Goal: Task Accomplishment & Management: Manage account settings

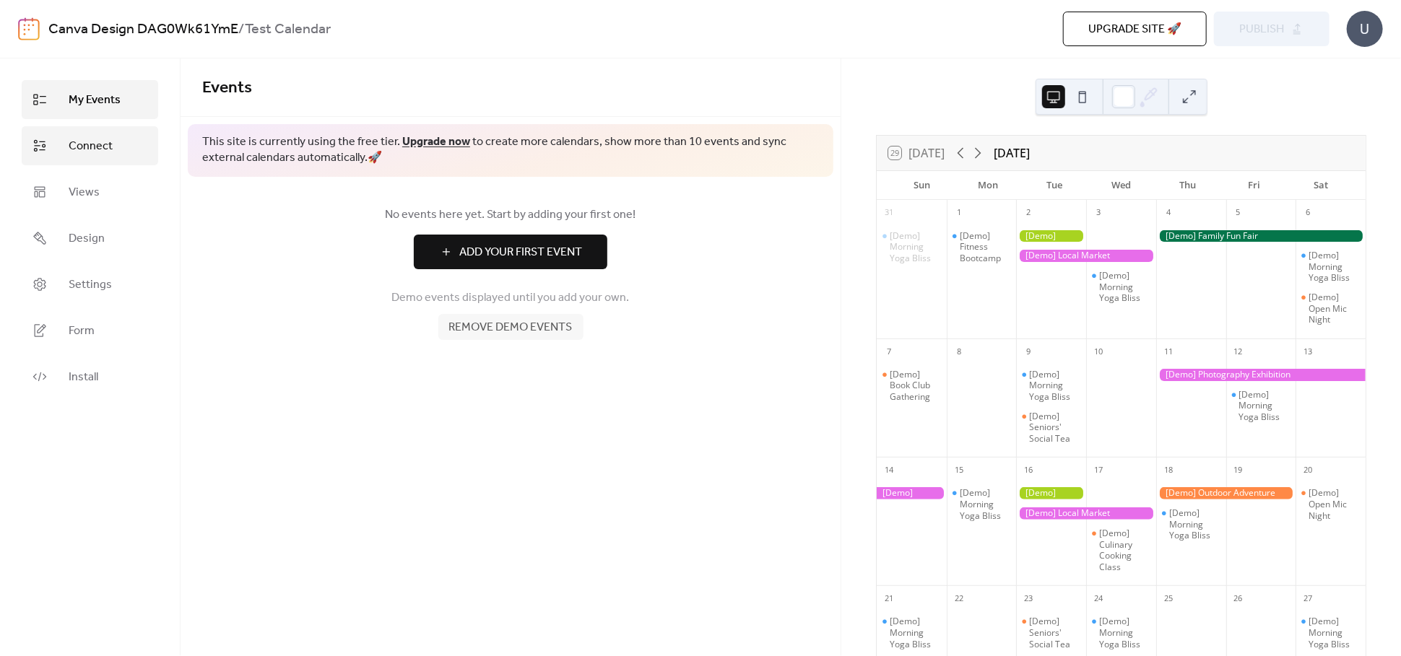
click at [95, 138] on span "Connect" at bounding box center [91, 146] width 44 height 17
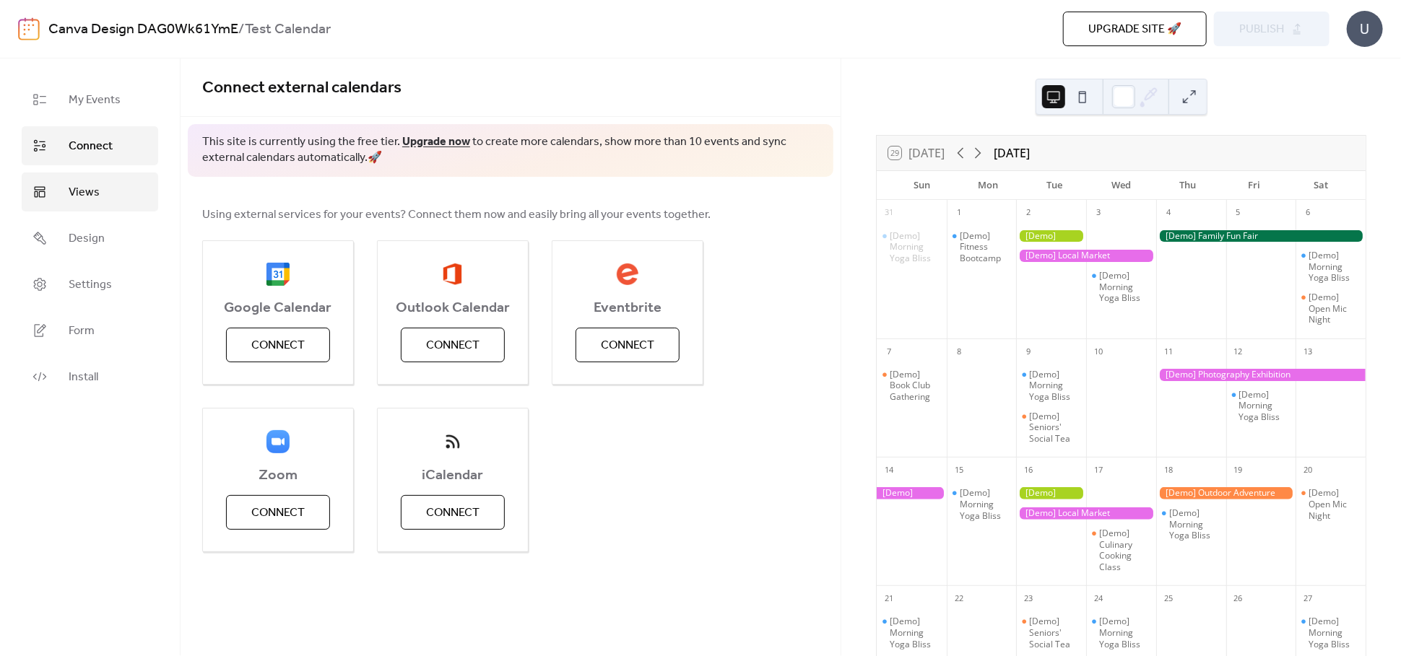
click at [90, 196] on span "Views" at bounding box center [84, 192] width 31 height 17
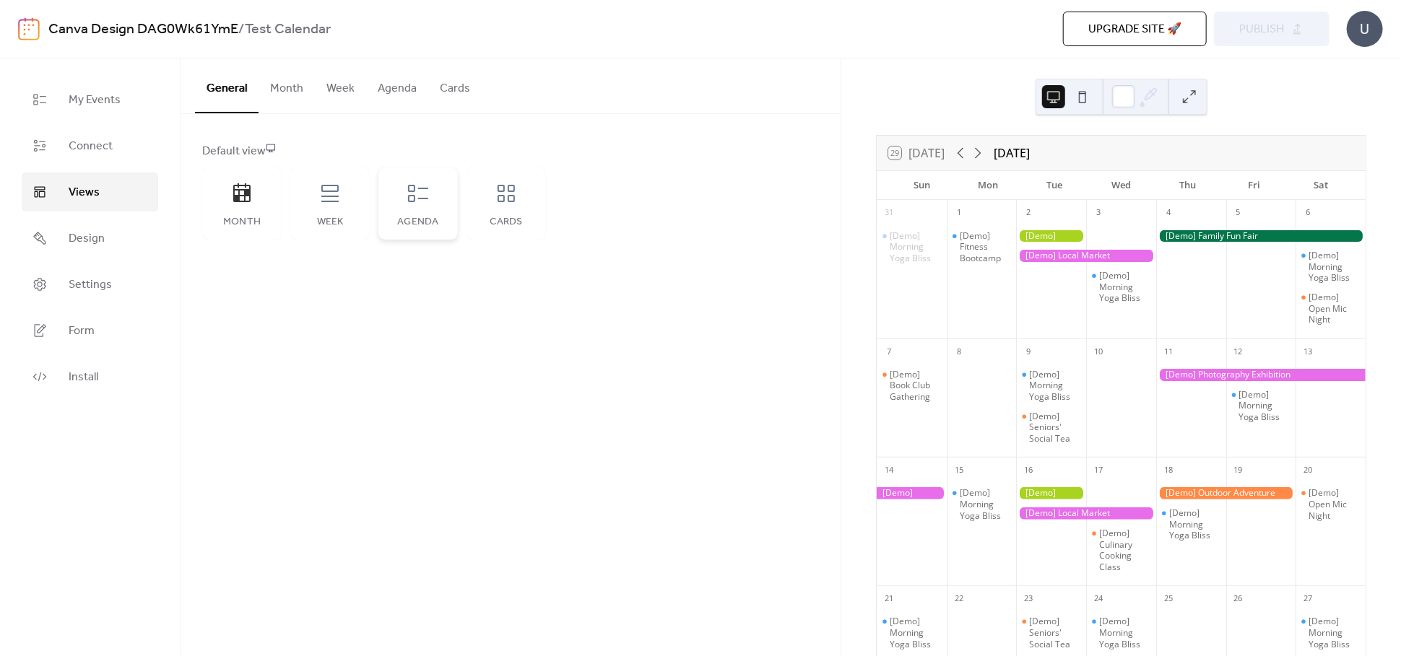
click at [432, 201] on div "Agenda" at bounding box center [417, 203] width 79 height 72
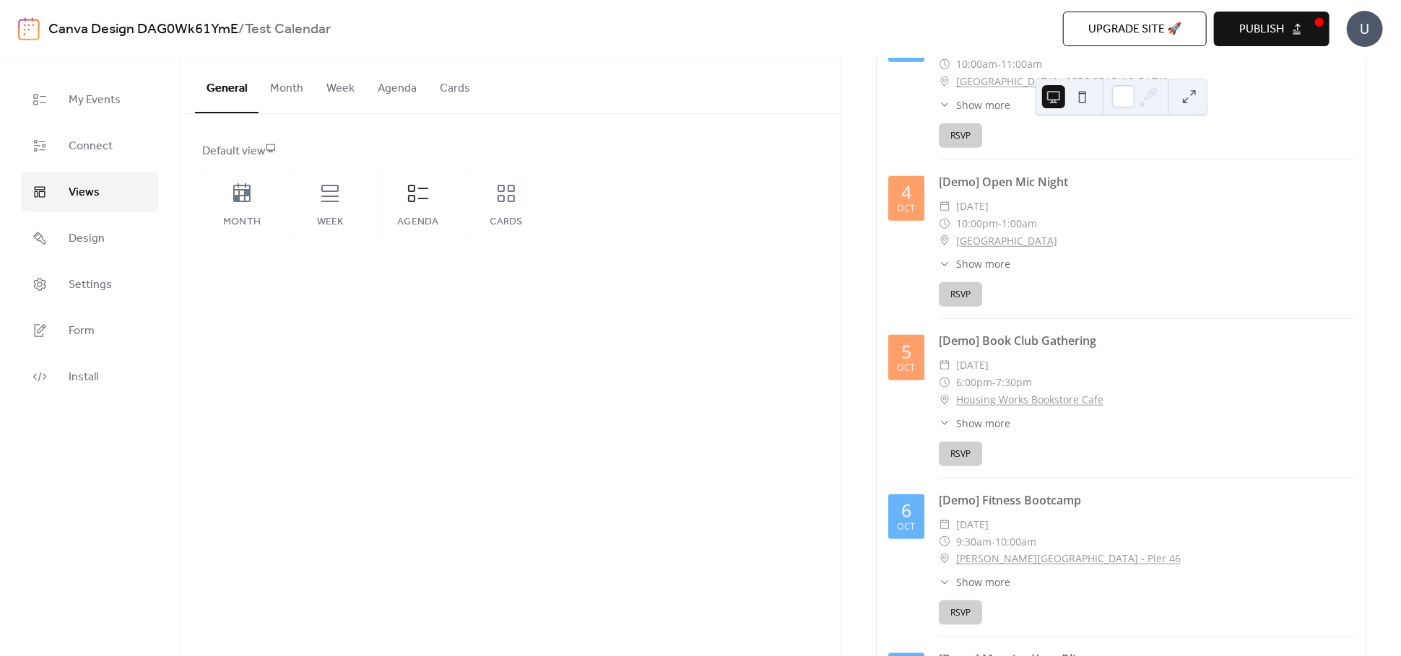
scroll to position [1283, 0]
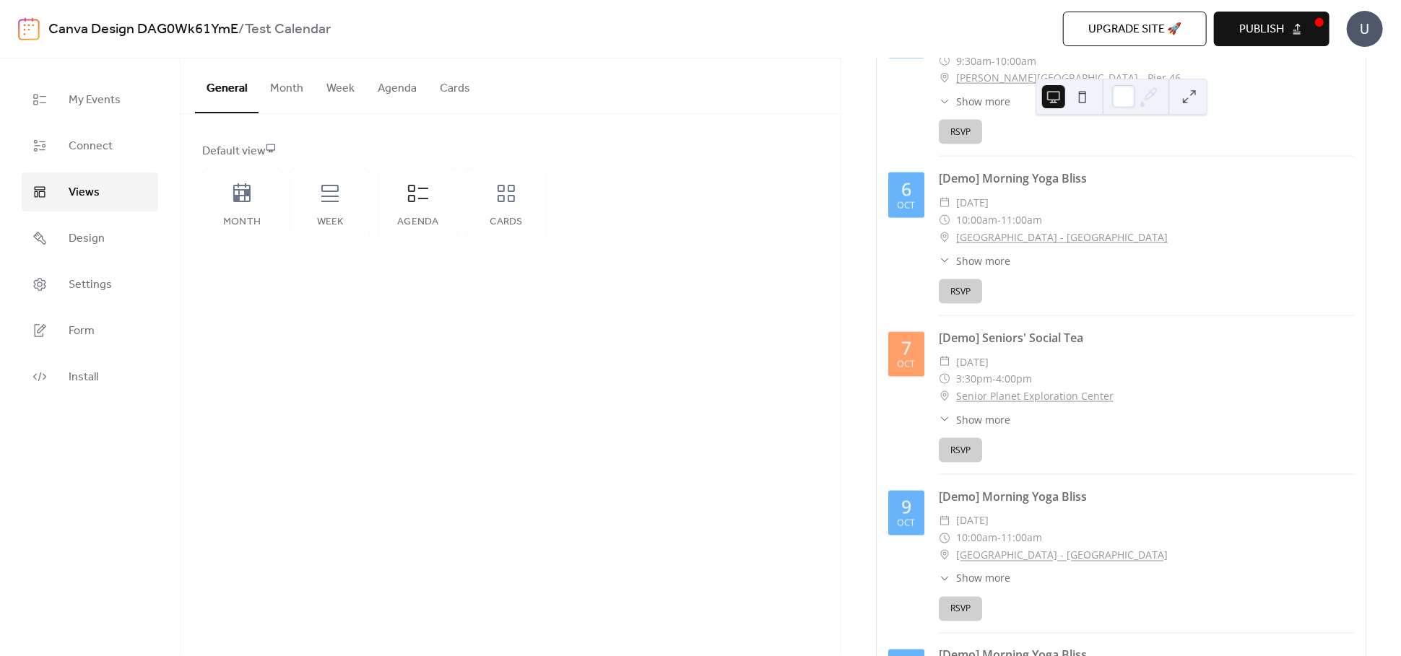
click at [287, 95] on button "Month" at bounding box center [286, 84] width 56 height 53
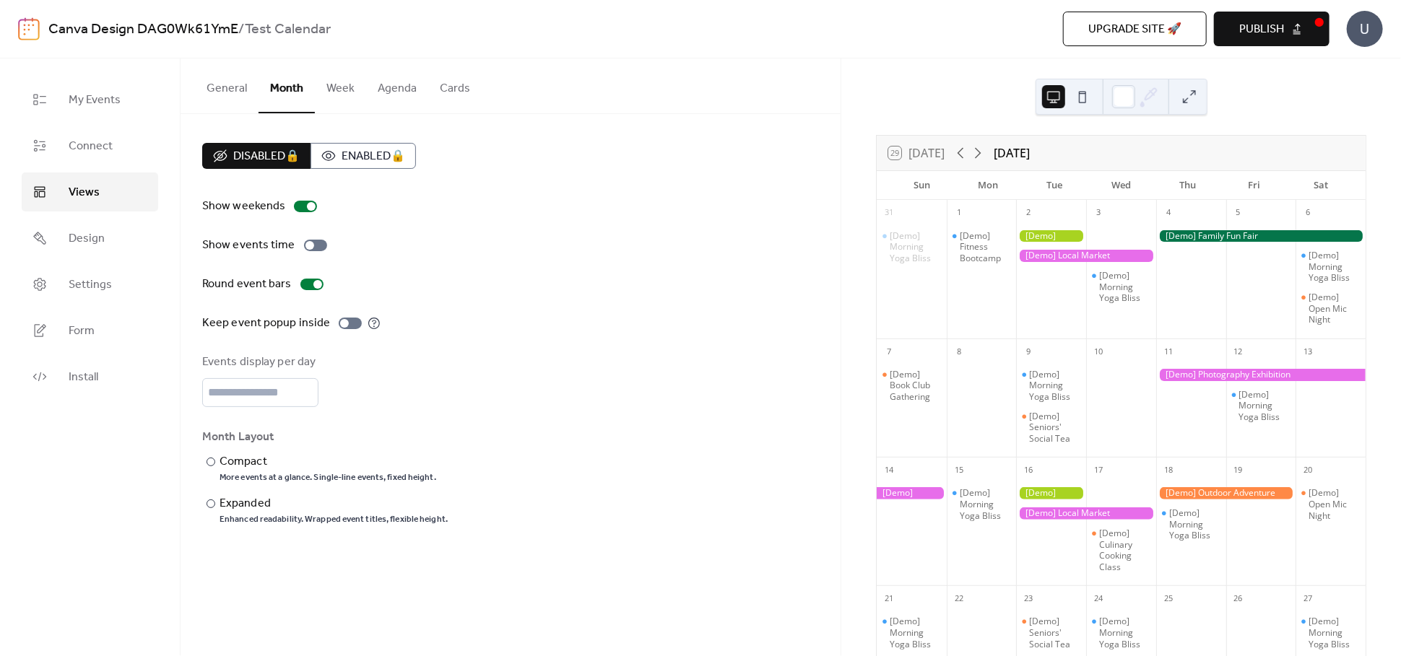
click at [329, 94] on button "Week" at bounding box center [340, 84] width 51 height 53
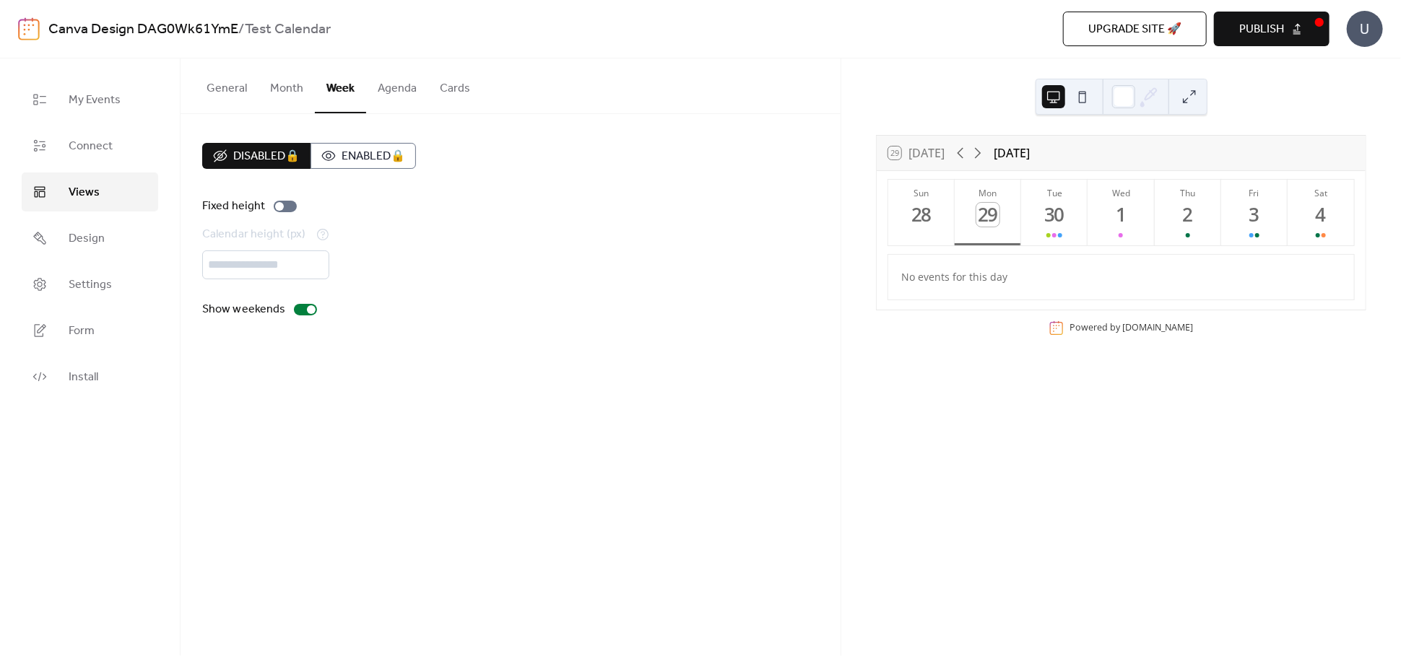
click at [381, 91] on button "Agenda" at bounding box center [397, 84] width 62 height 53
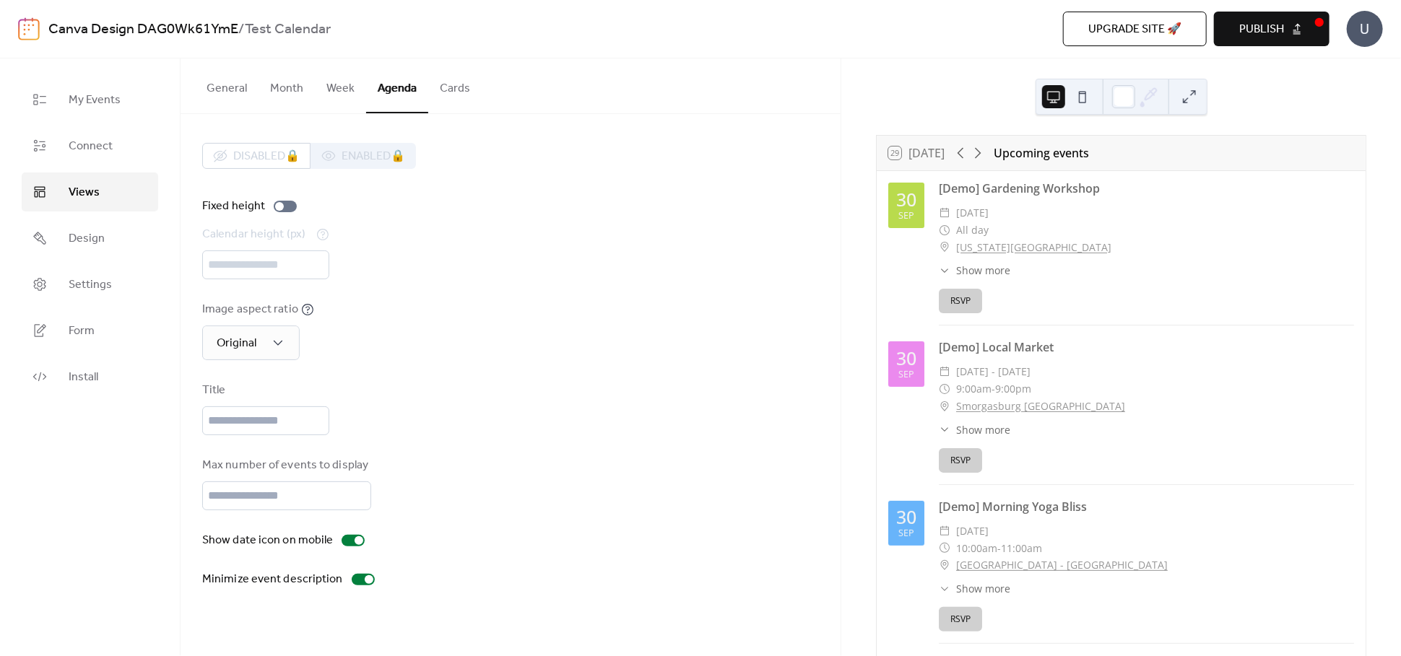
click at [437, 88] on button "Cards" at bounding box center [454, 84] width 53 height 53
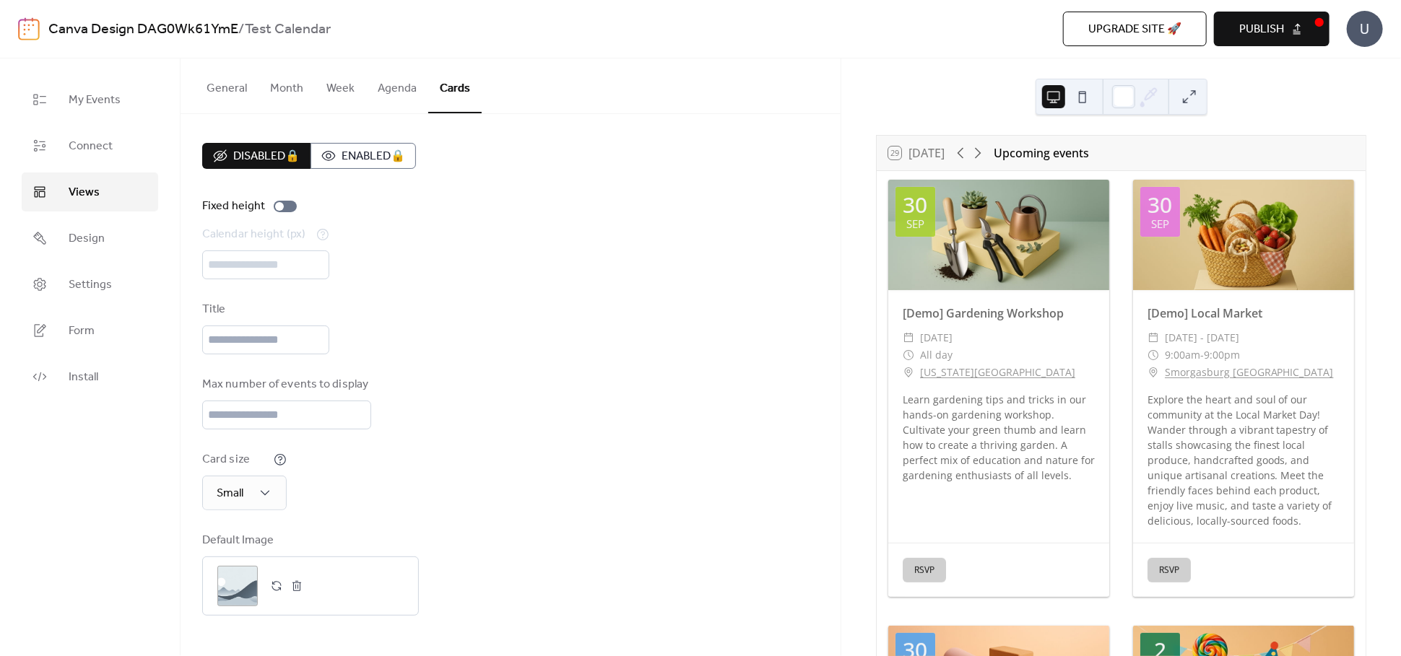
click at [399, 92] on button "Agenda" at bounding box center [397, 84] width 62 height 53
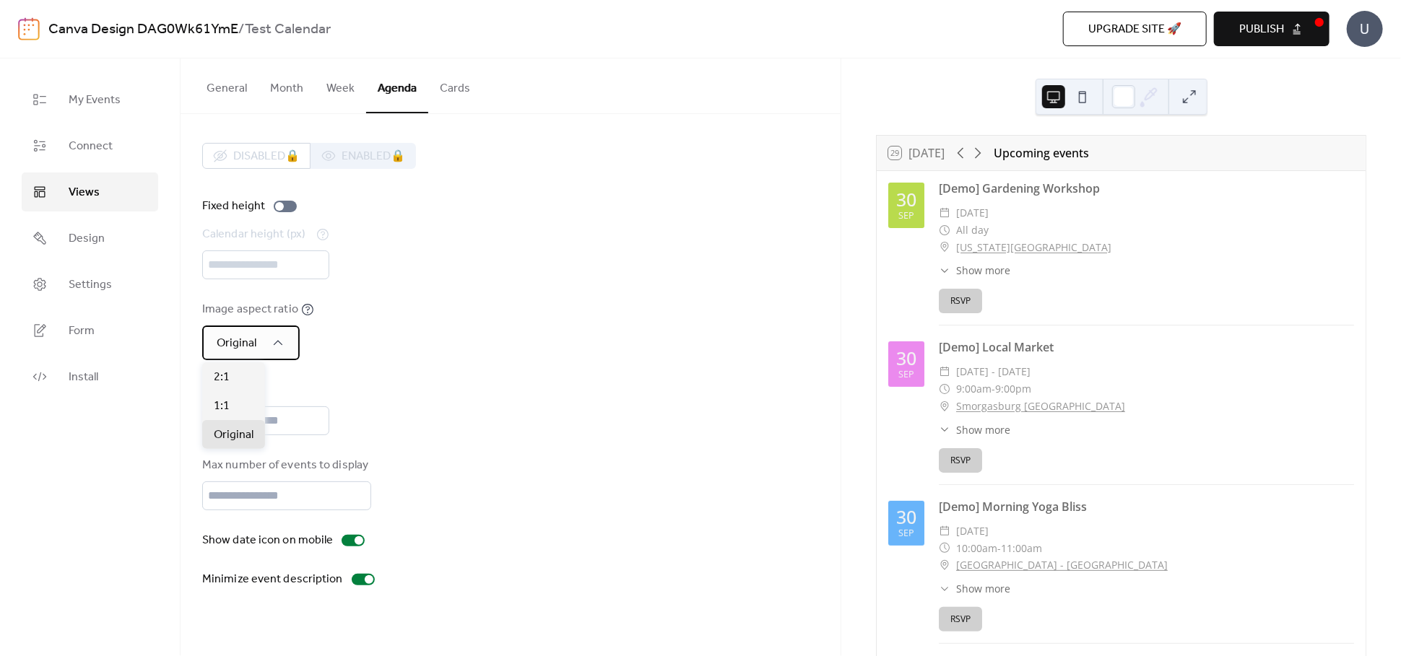
click at [292, 347] on div "Original" at bounding box center [250, 343] width 97 height 35
click at [280, 339] on icon at bounding box center [278, 343] width 14 height 14
click at [243, 406] on div "1:1" at bounding box center [233, 405] width 63 height 29
click at [243, 406] on input "text" at bounding box center [265, 420] width 127 height 29
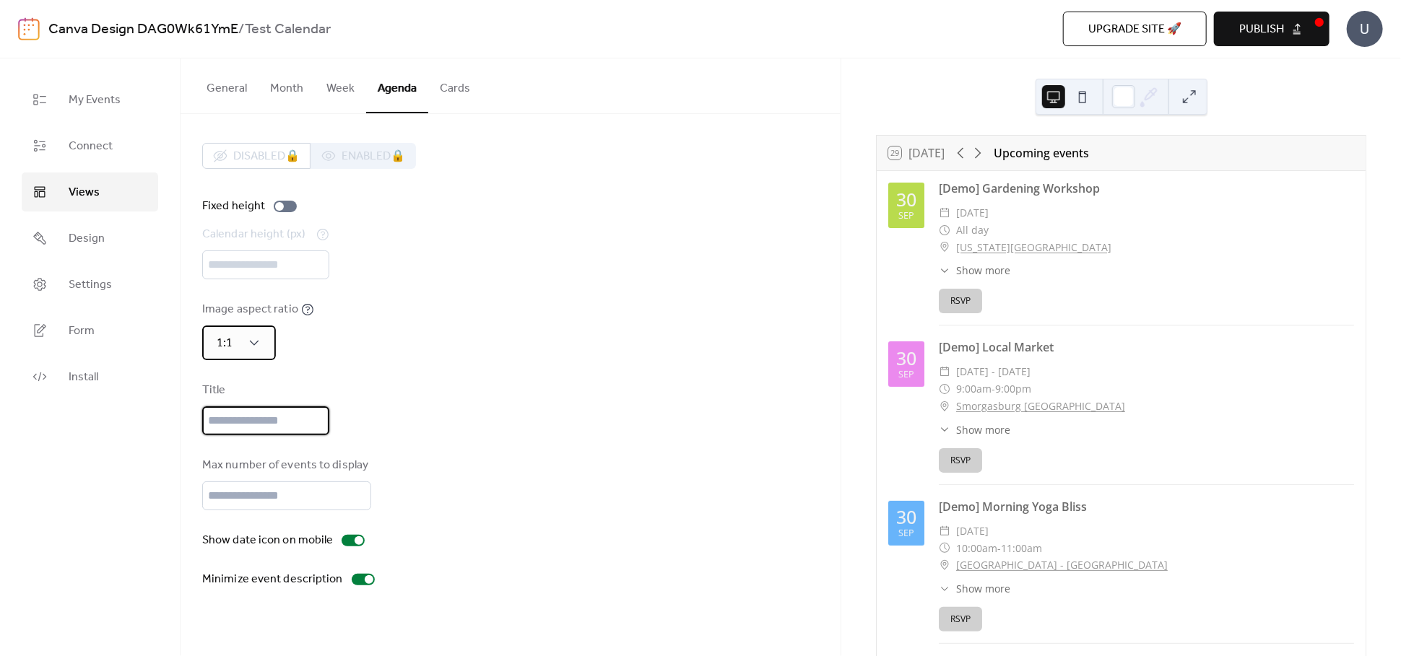
click at [261, 329] on div "1:1" at bounding box center [239, 343] width 74 height 35
click at [251, 368] on div "2:1" at bounding box center [233, 376] width 63 height 29
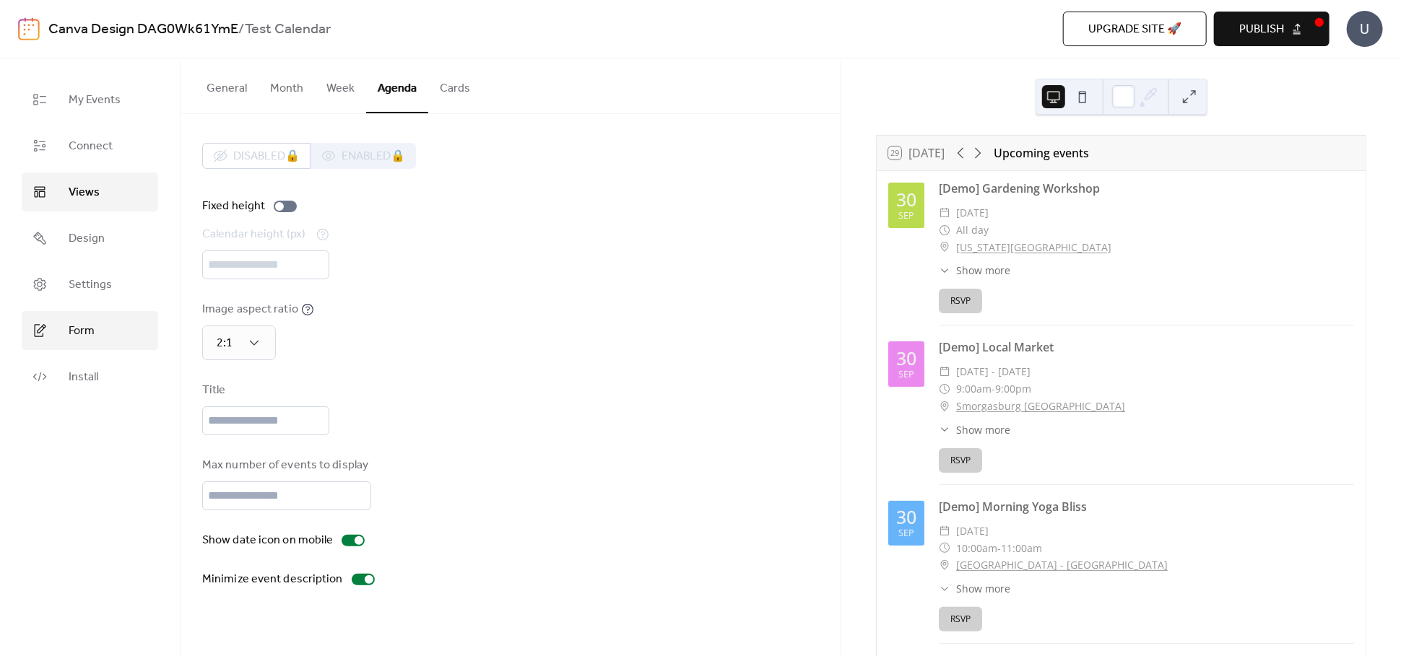
click at [91, 337] on span "Form" at bounding box center [82, 331] width 26 height 17
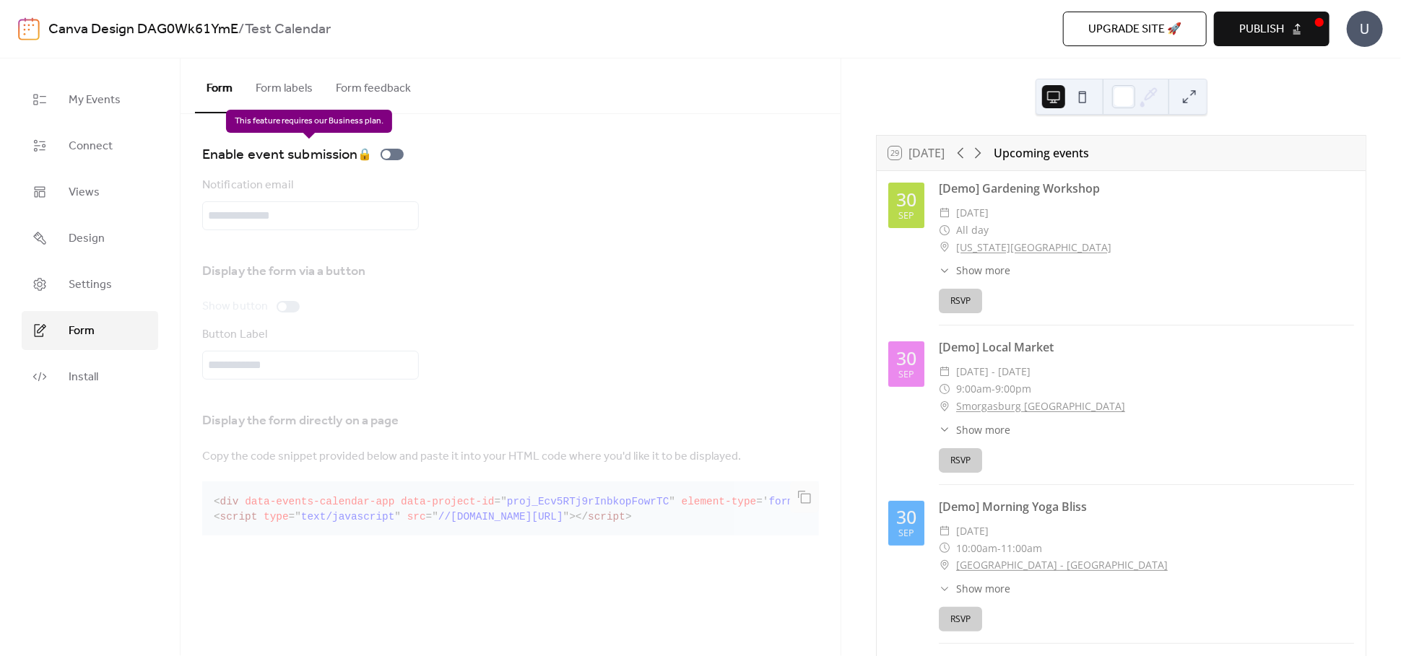
click at [394, 159] on div "Enable event submission 🔒" at bounding box center [305, 154] width 207 height 23
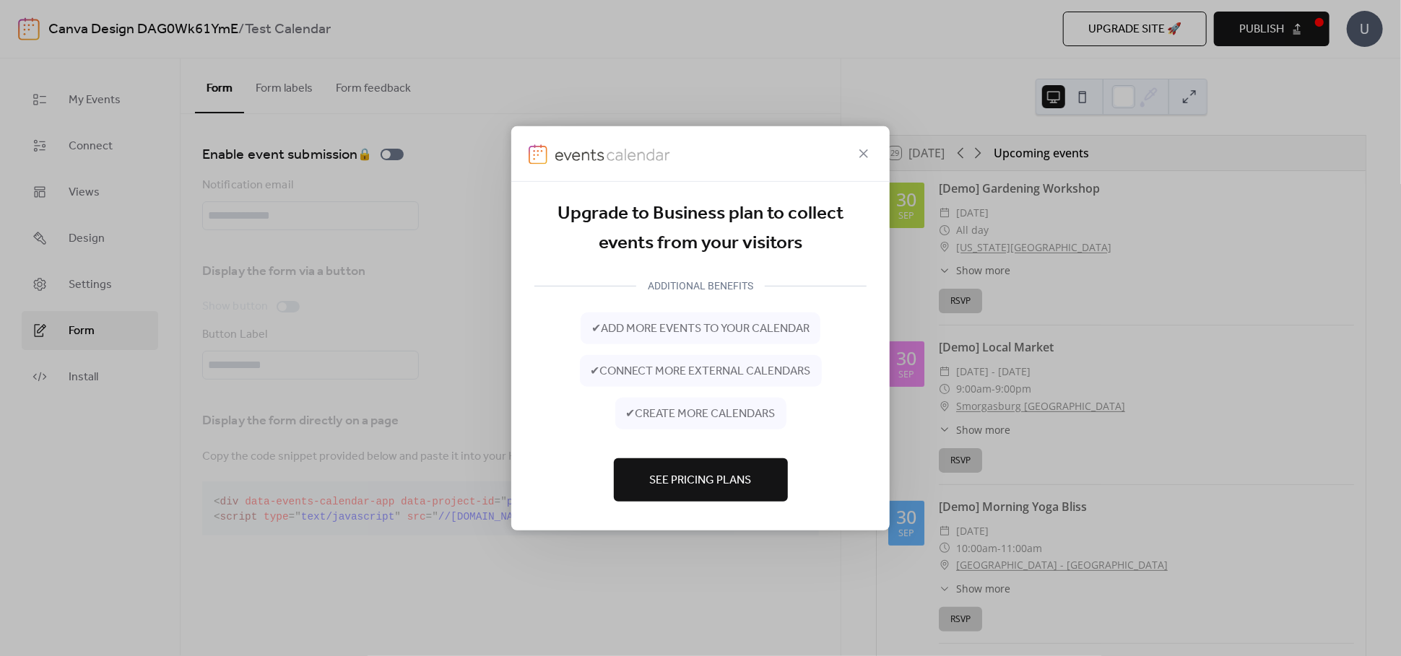
click at [866, 155] on icon at bounding box center [863, 152] width 17 height 17
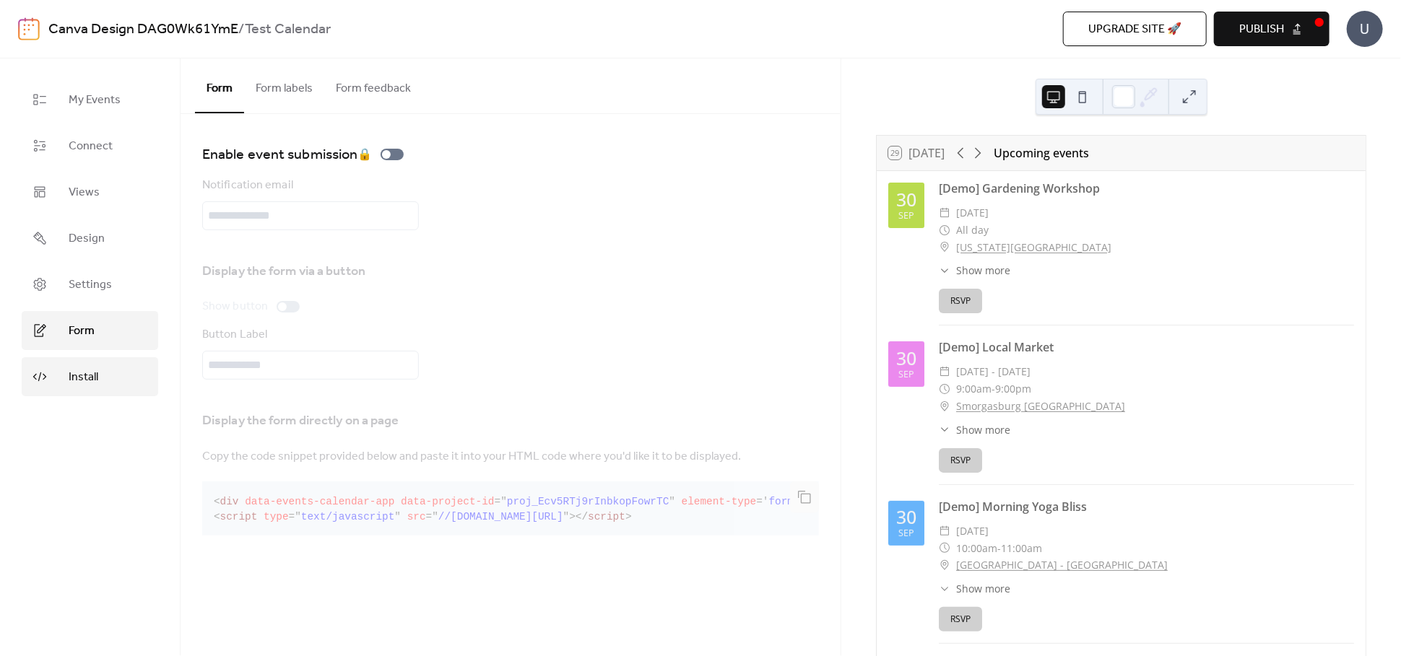
click at [87, 371] on span "Install" at bounding box center [84, 377] width 30 height 17
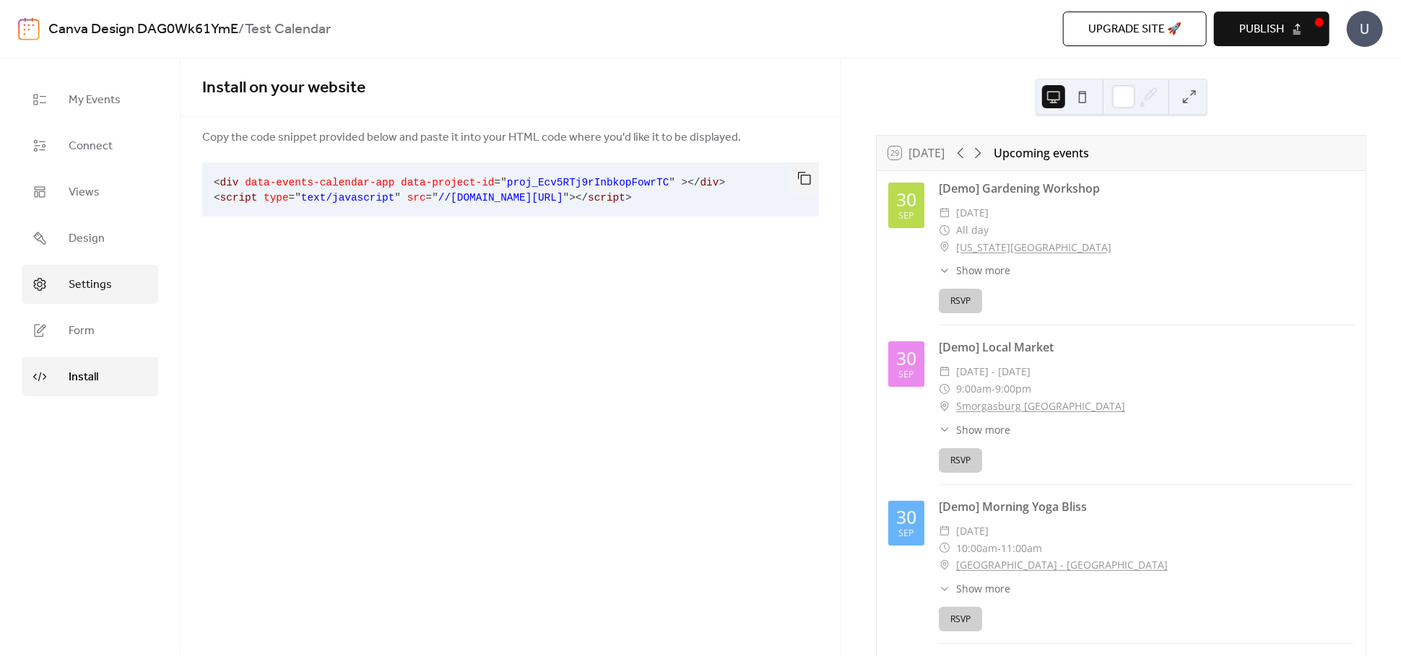
click at [89, 284] on span "Settings" at bounding box center [90, 285] width 43 height 17
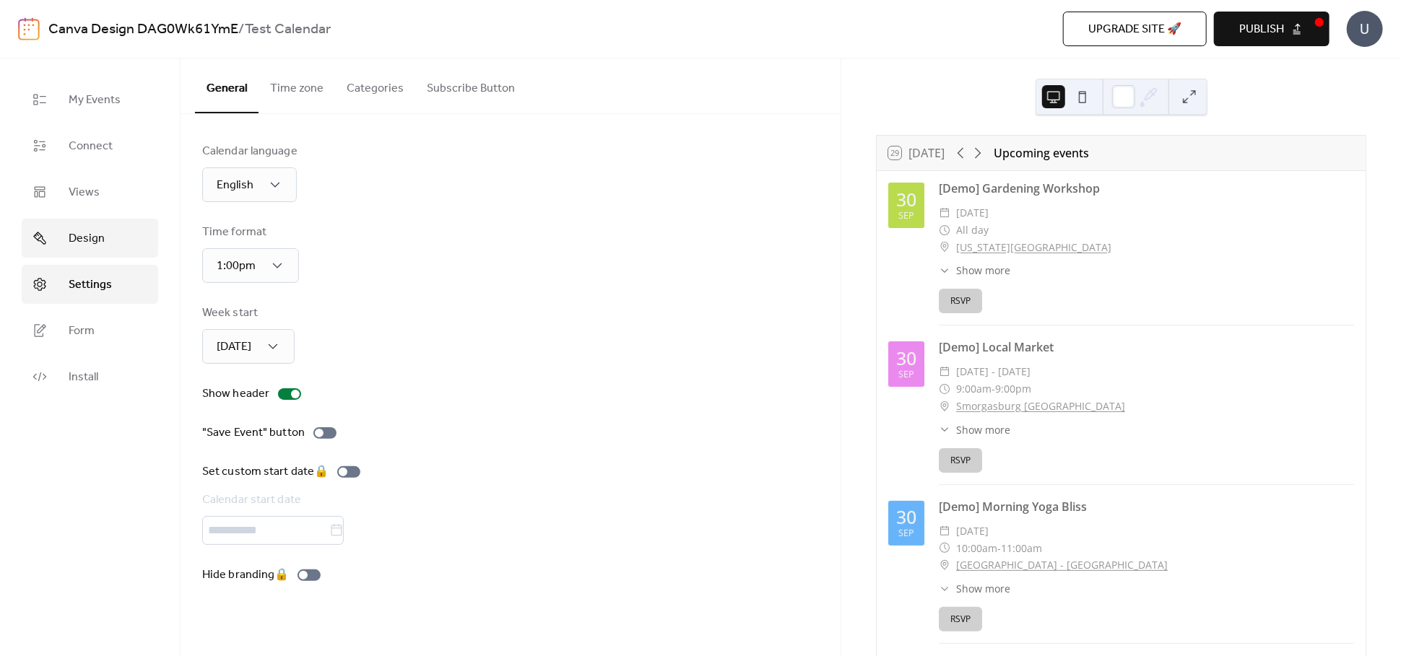
click at [95, 235] on span "Design" at bounding box center [87, 238] width 36 height 17
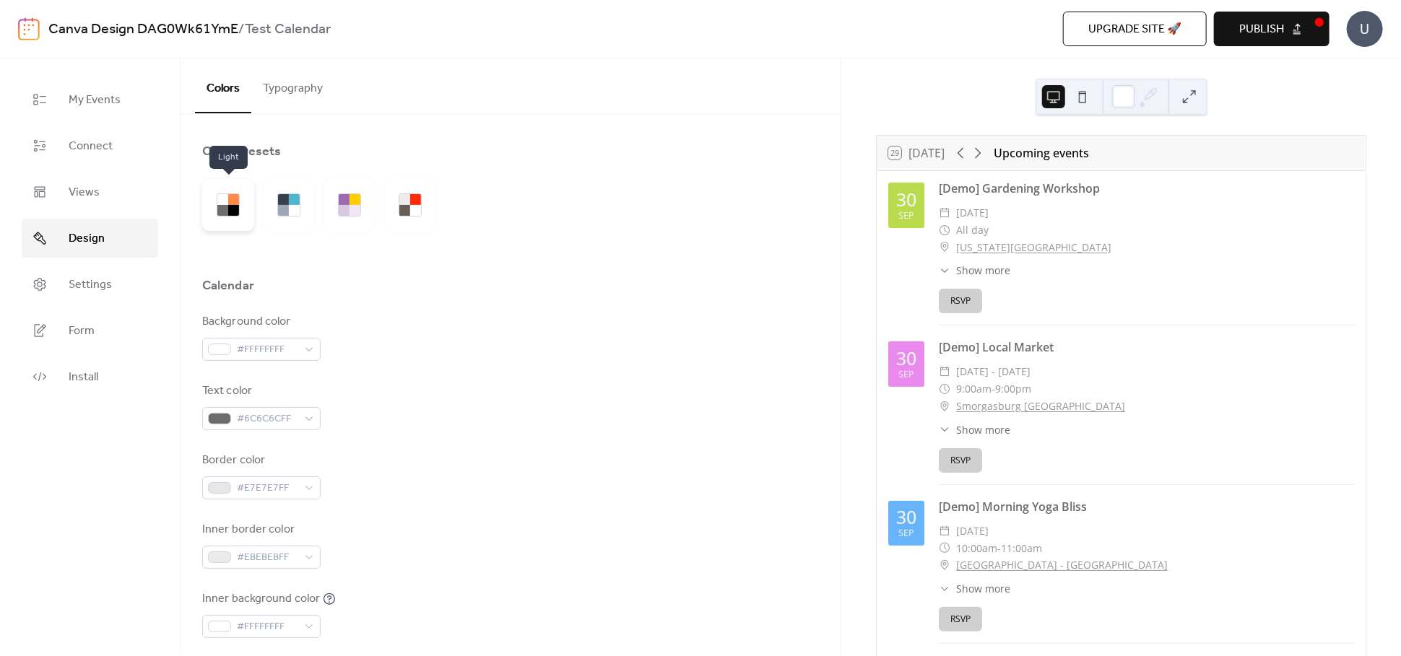
click at [229, 206] on div at bounding box center [233, 210] width 11 height 11
click at [284, 206] on div at bounding box center [283, 210] width 11 height 11
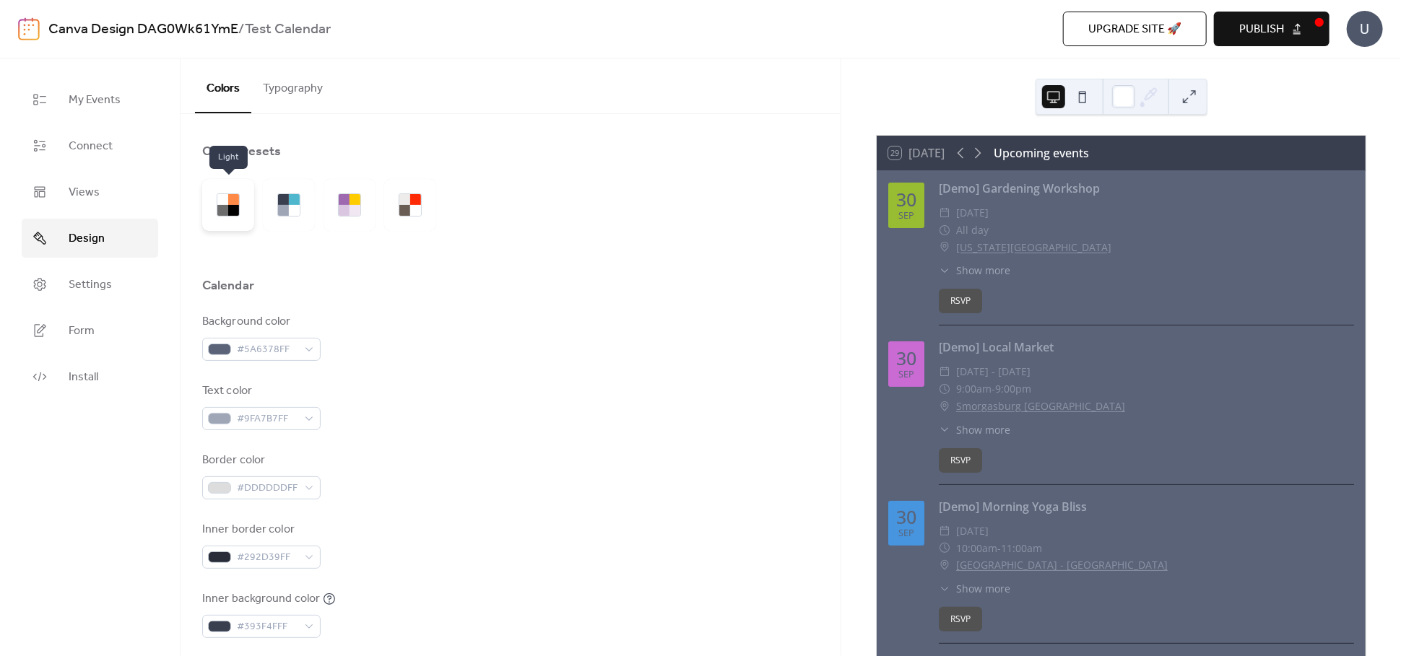
click at [230, 201] on div at bounding box center [233, 199] width 11 height 11
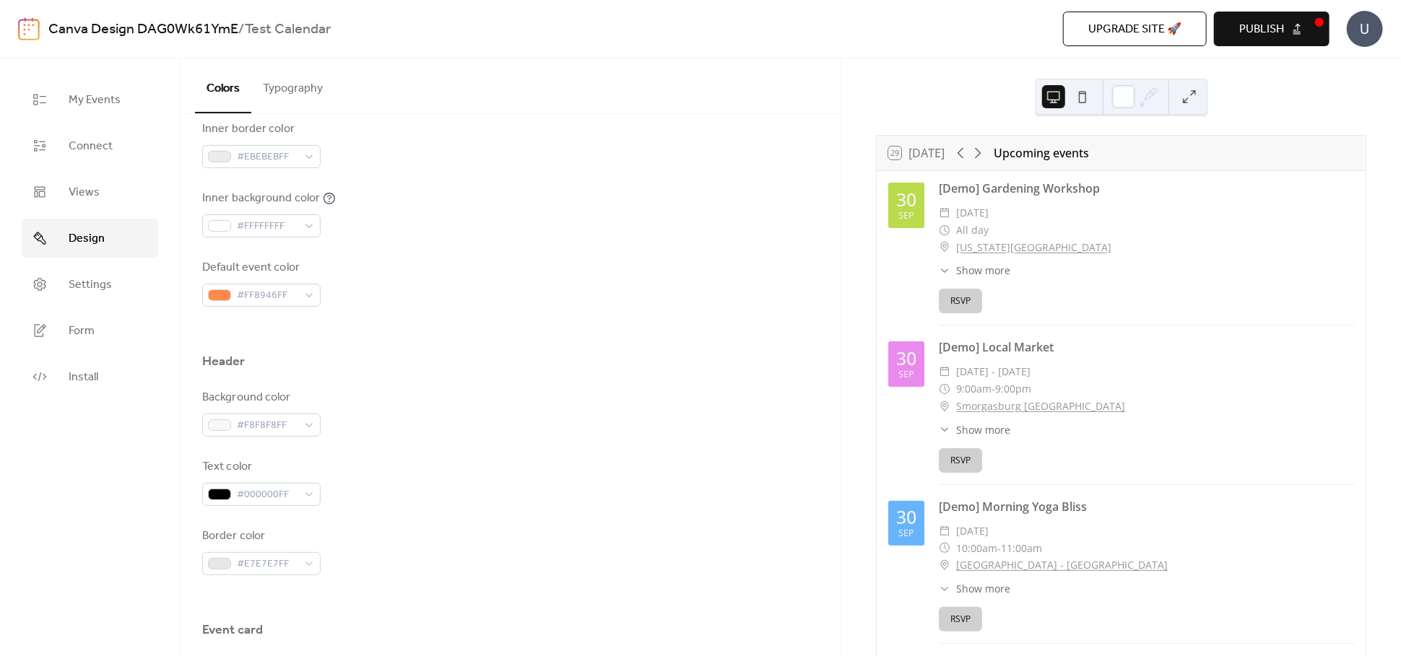
scroll to position [802, 0]
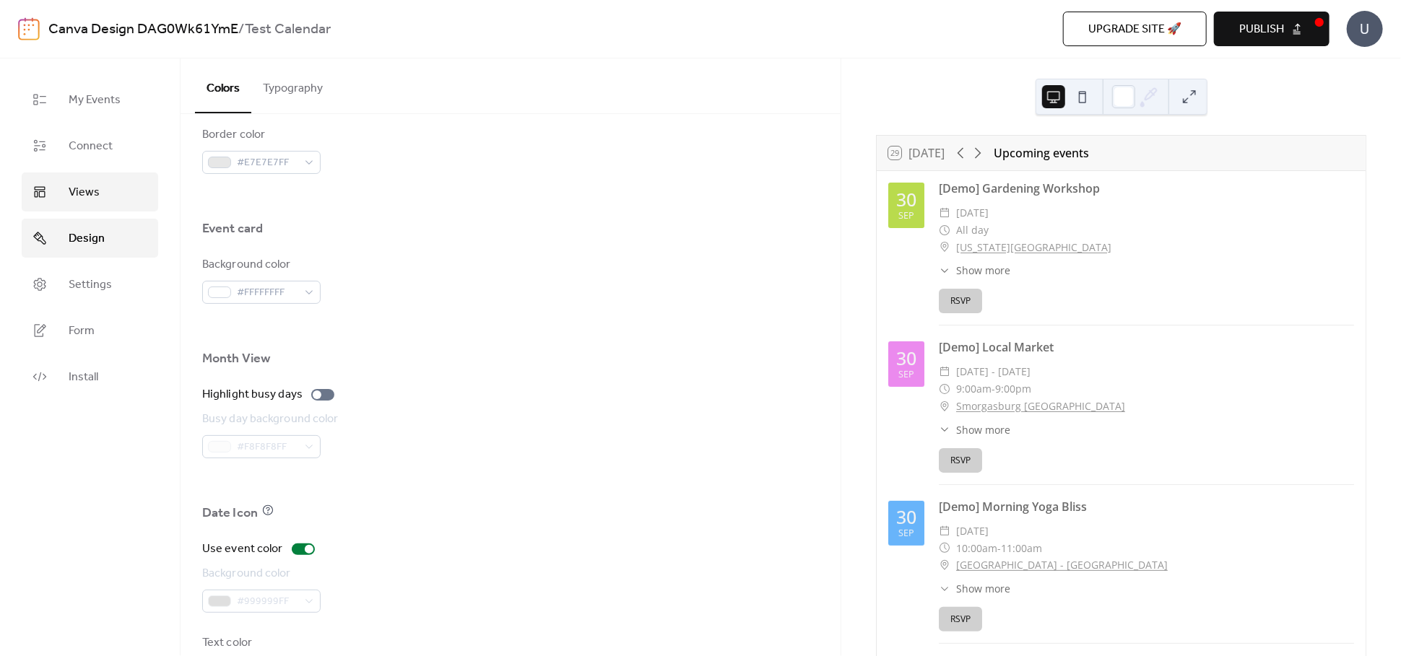
click at [95, 188] on span "Views" at bounding box center [84, 192] width 31 height 17
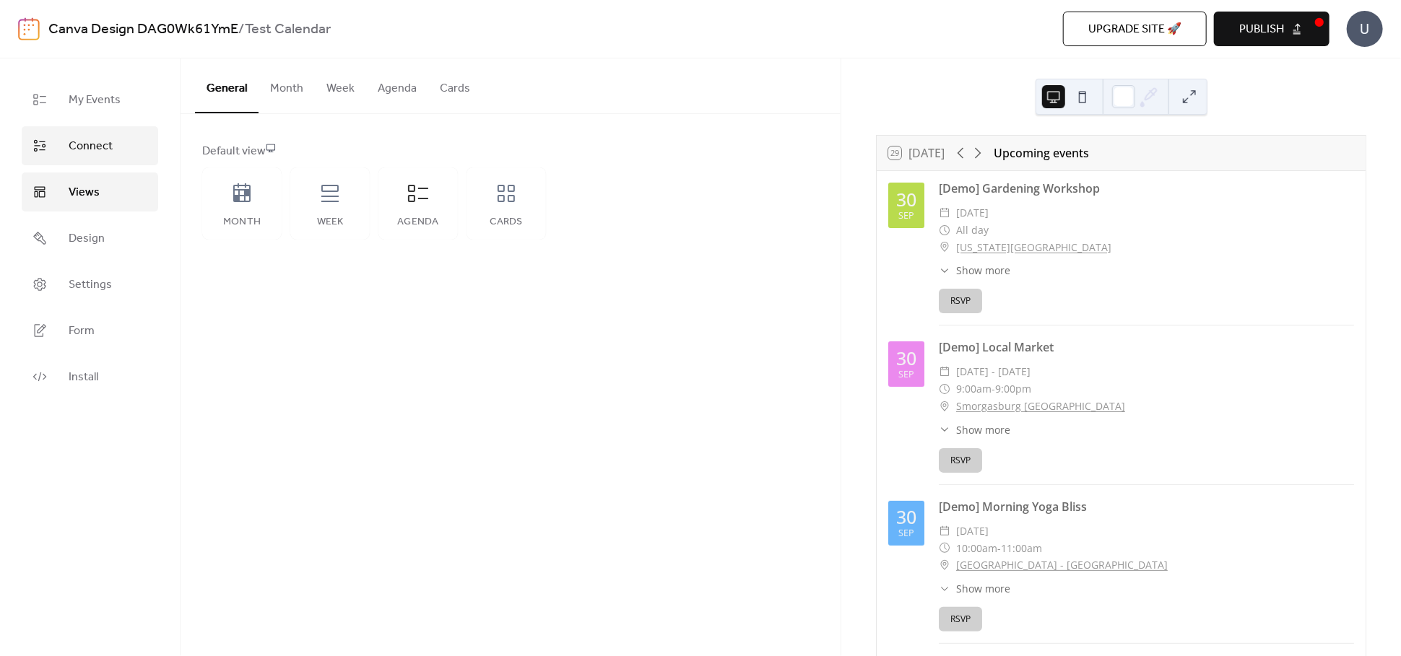
click at [89, 148] on span "Connect" at bounding box center [91, 146] width 44 height 17
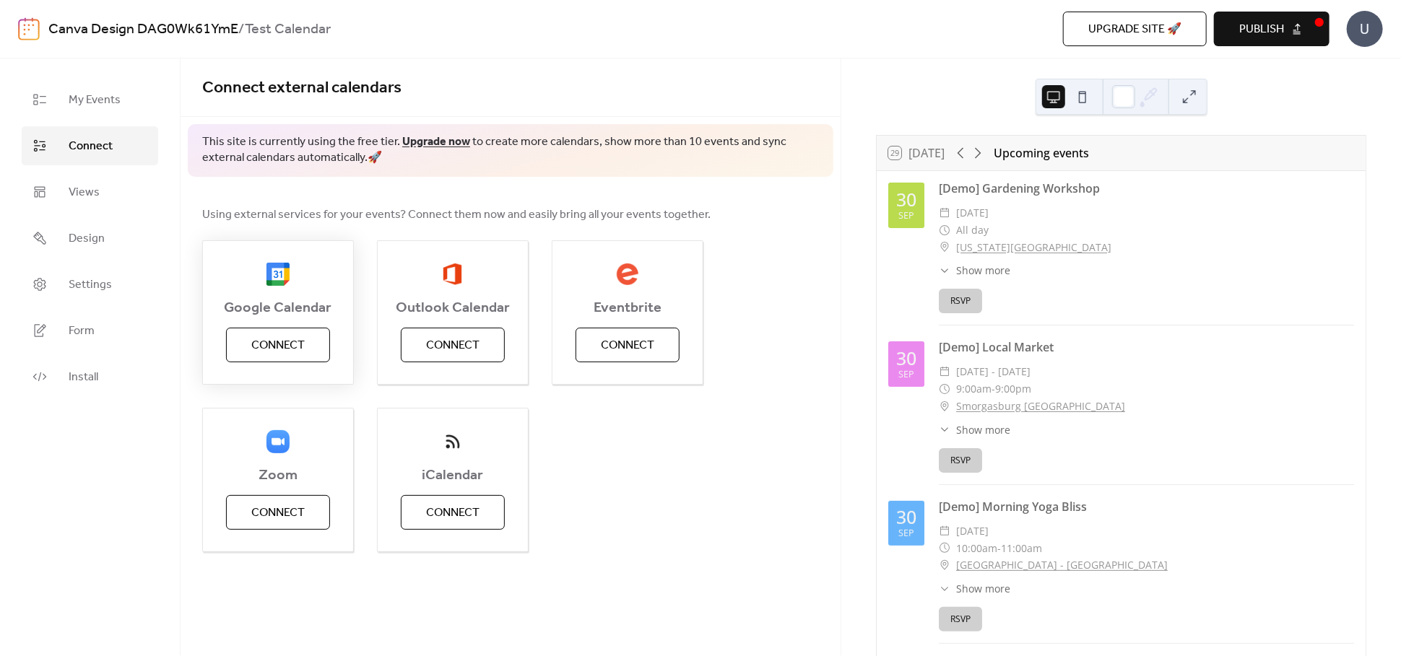
click at [279, 343] on span "Connect" at bounding box center [277, 345] width 53 height 17
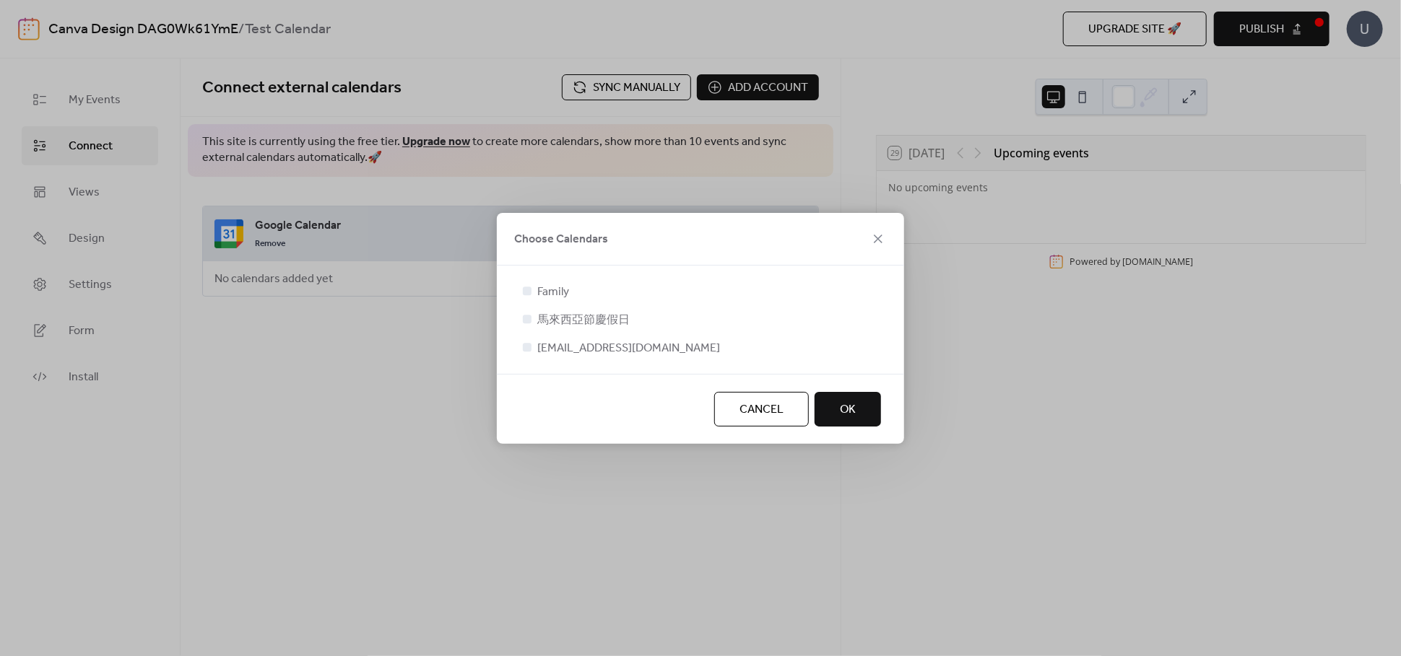
click at [835, 410] on button "OK" at bounding box center [847, 409] width 66 height 35
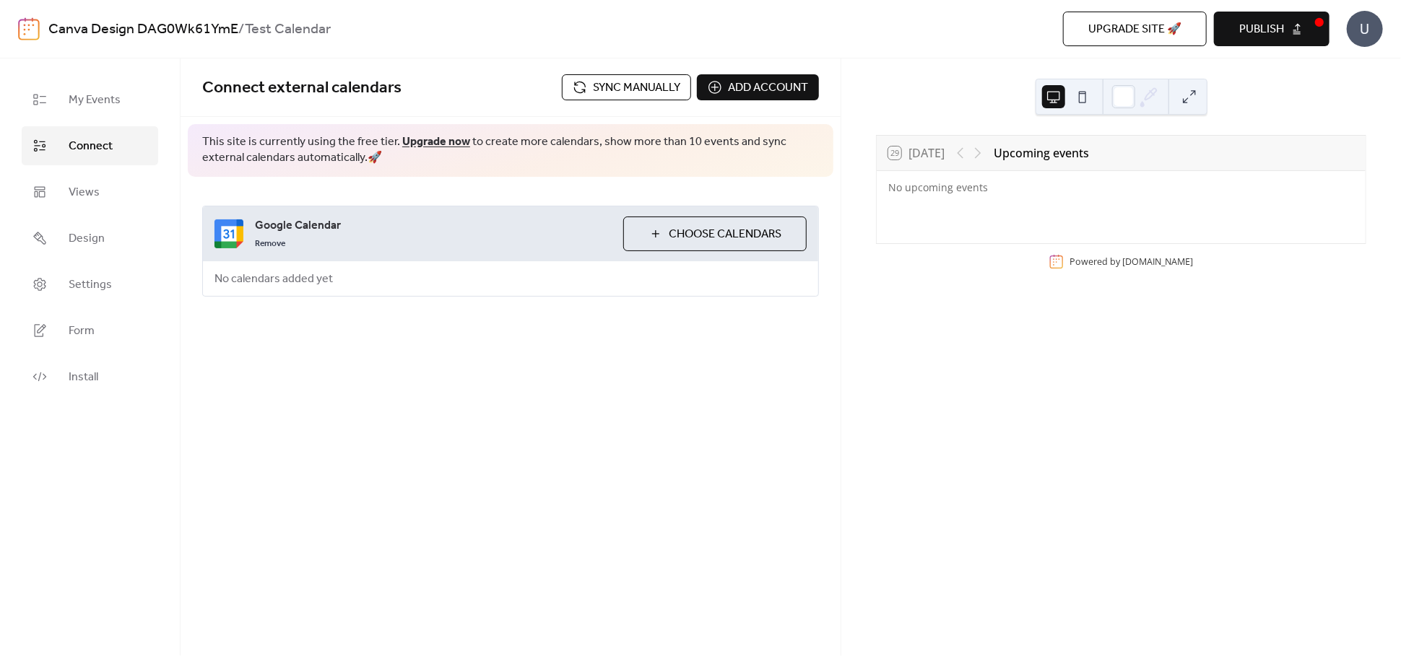
click at [1256, 37] on span "Publish" at bounding box center [1261, 29] width 45 height 17
click at [1080, 94] on button at bounding box center [1082, 96] width 23 height 23
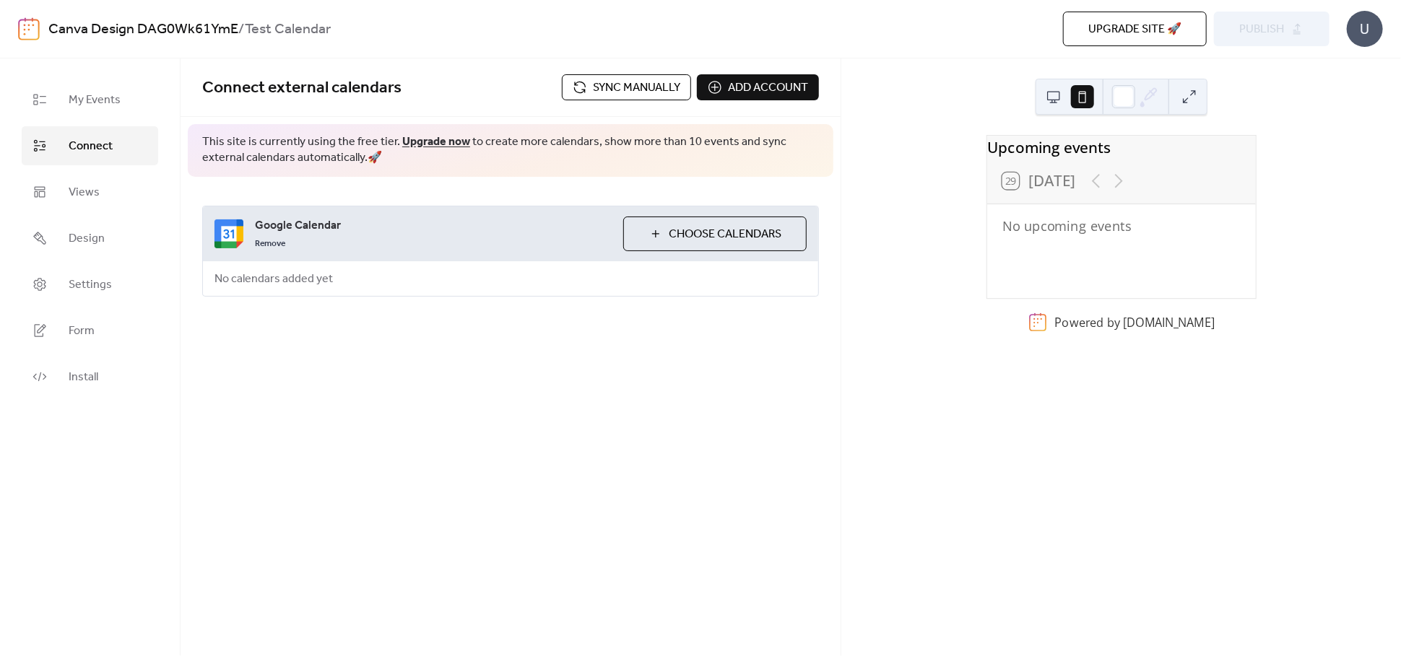
click at [1062, 93] on button at bounding box center [1053, 96] width 23 height 23
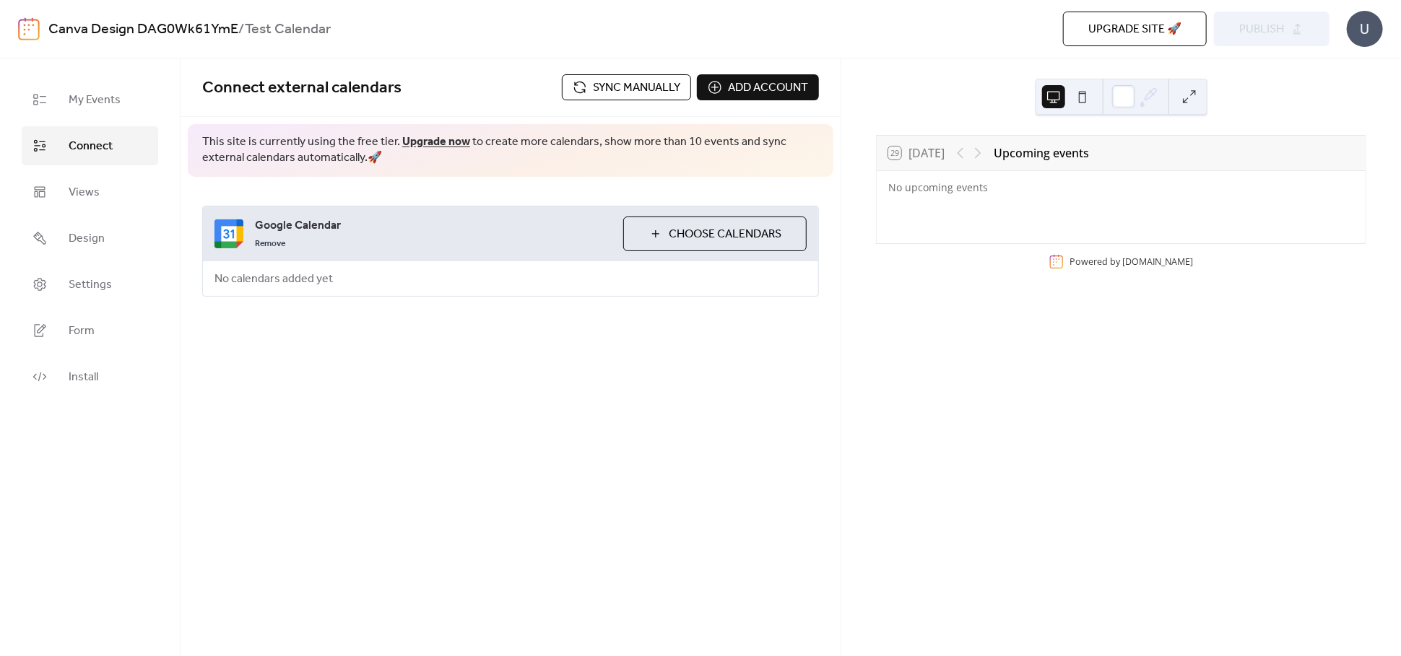
click at [656, 98] on button "Sync manually" at bounding box center [626, 87] width 129 height 26
click at [92, 97] on span "My Events" at bounding box center [95, 100] width 52 height 17
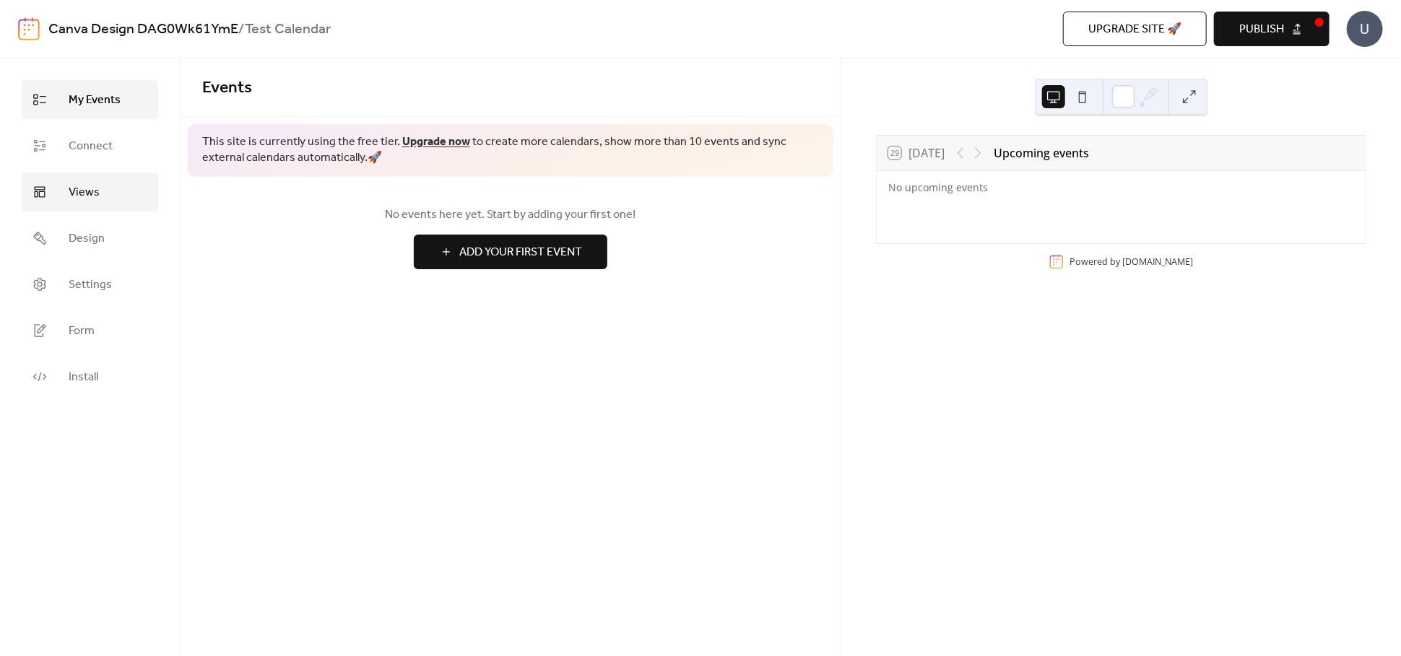
click at [81, 196] on span "Views" at bounding box center [84, 192] width 31 height 17
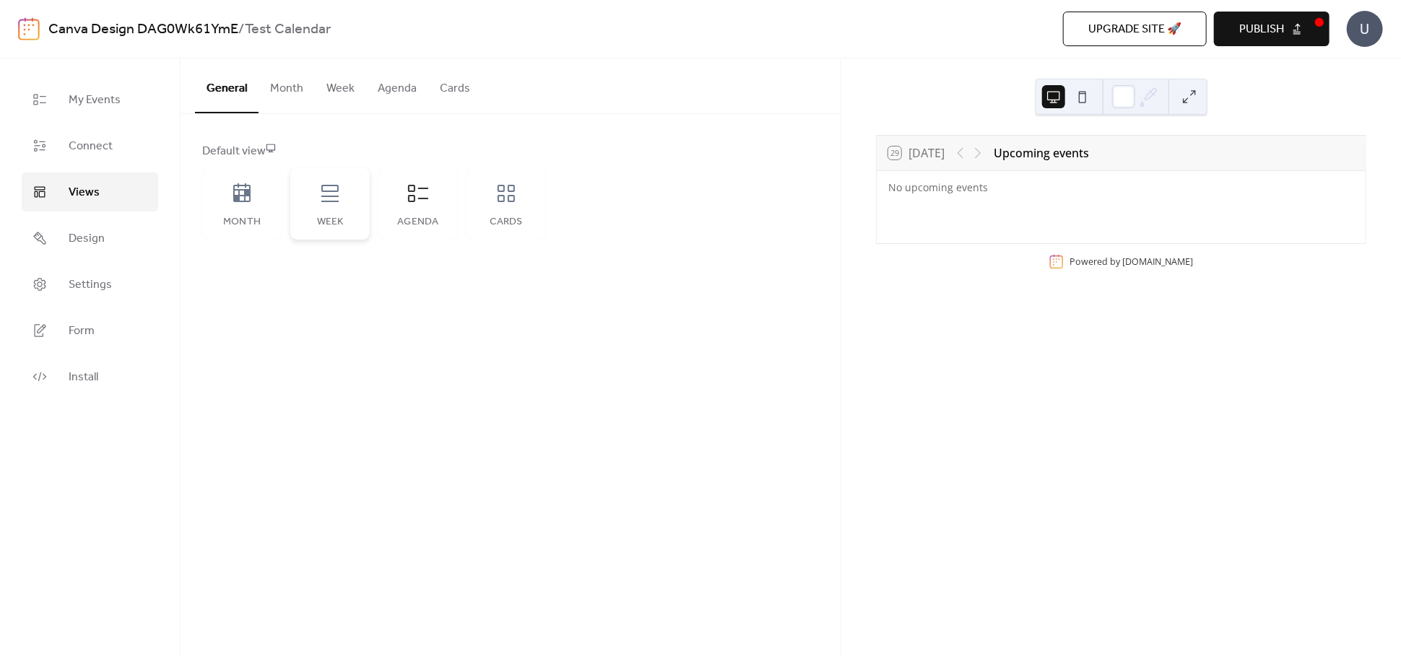
click at [325, 201] on icon at bounding box center [329, 193] width 17 height 17
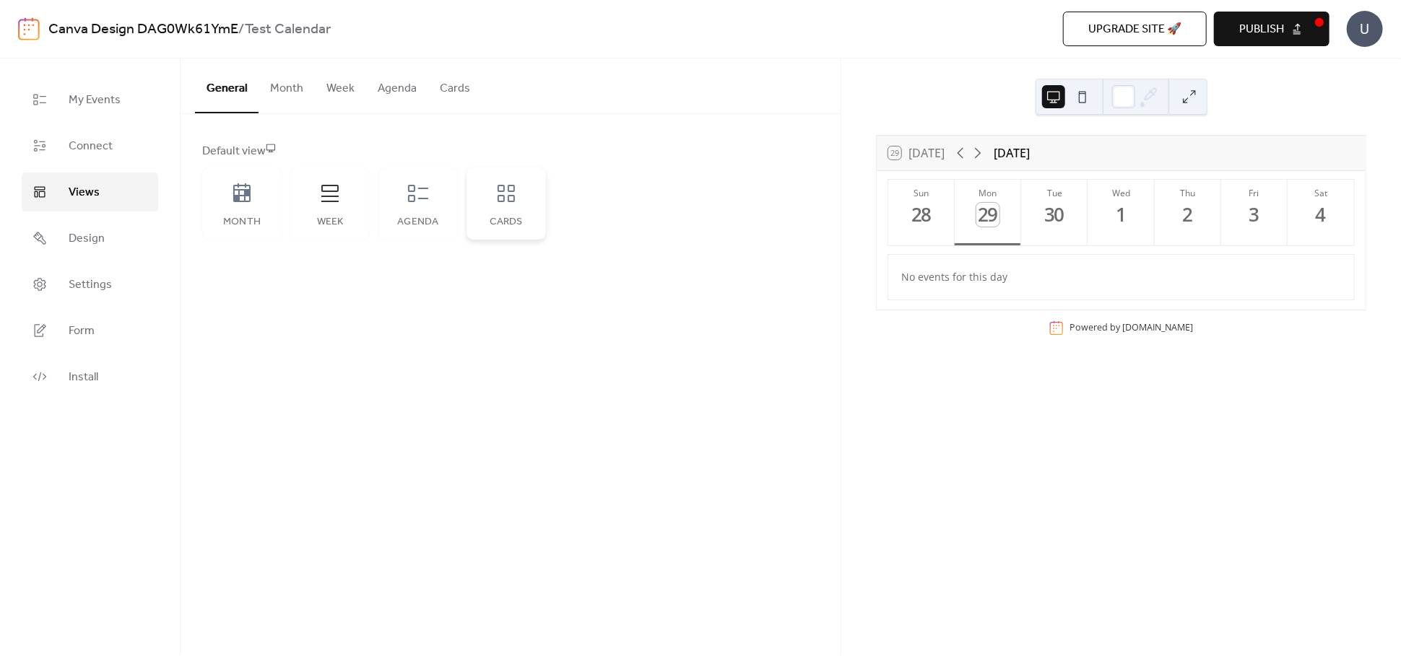
click at [490, 196] on div "Cards" at bounding box center [505, 203] width 79 height 72
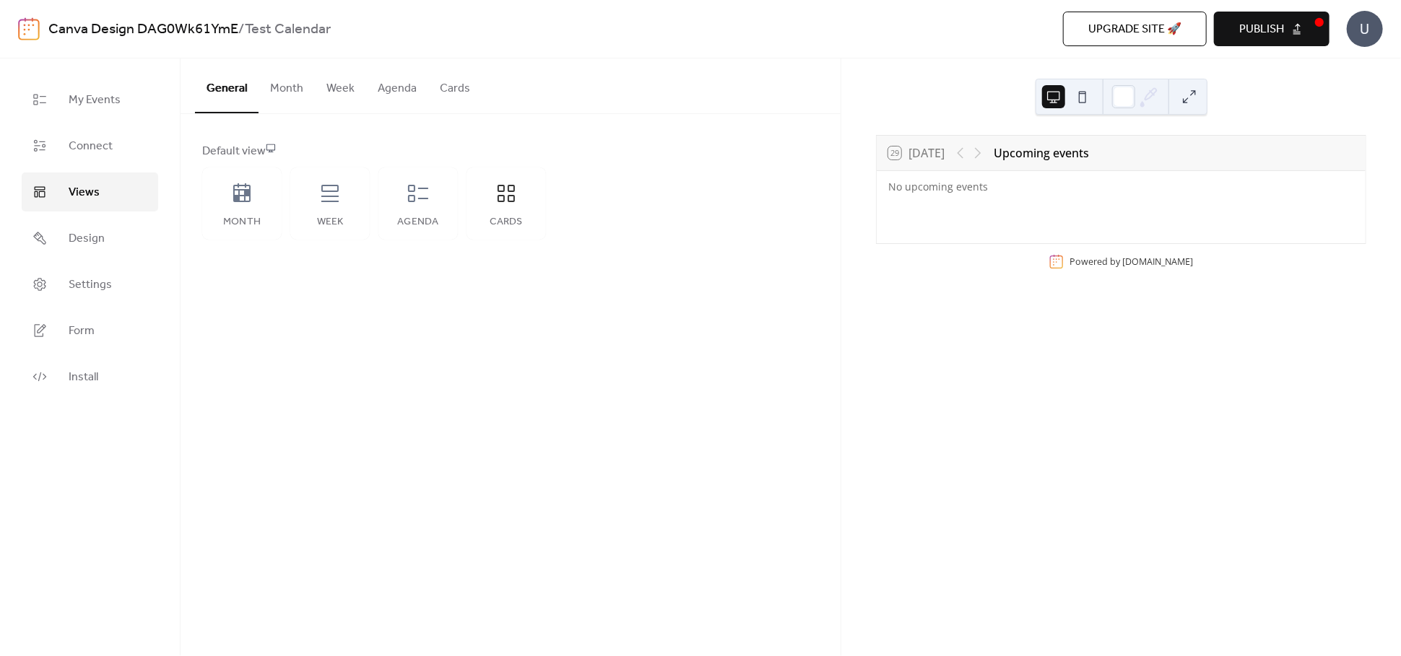
click at [986, 153] on div at bounding box center [969, 152] width 35 height 17
click at [431, 204] on div "Agenda" at bounding box center [417, 203] width 79 height 72
click at [401, 205] on div "Agenda" at bounding box center [417, 203] width 79 height 72
click at [282, 91] on button "Month" at bounding box center [286, 84] width 56 height 53
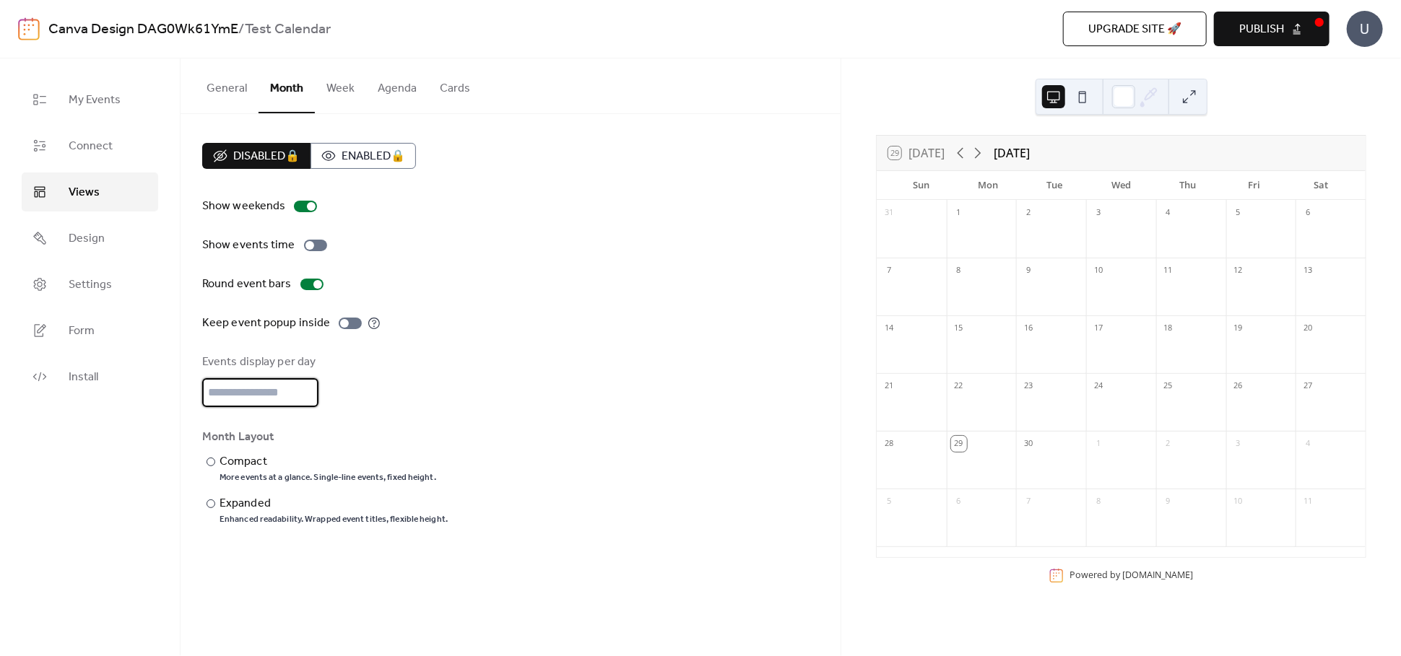
click at [273, 386] on input "*" at bounding box center [260, 392] width 116 height 29
click at [301, 386] on input "*" at bounding box center [260, 392] width 116 height 29
type input "*"
click at [301, 386] on input "*" at bounding box center [260, 392] width 116 height 29
click at [243, 464] on div "Compact" at bounding box center [326, 461] width 214 height 17
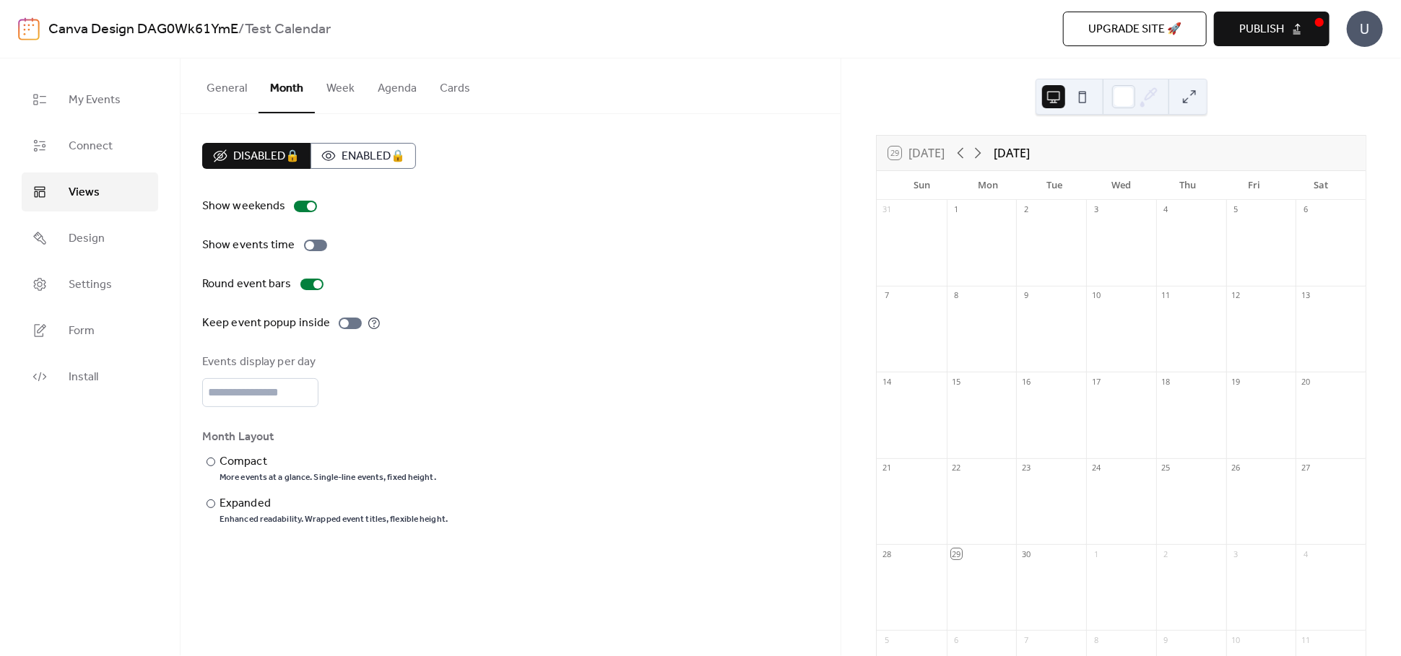
drag, startPoint x: 249, startPoint y: 490, endPoint x: 267, endPoint y: 419, distance: 72.3
click at [248, 490] on div "​ Compact More events at a glance. Single-line events, fixed height. ​ Expanded…" at bounding box center [324, 489] width 245 height 72
click at [338, 160] on div "Disabled 🔒 Enabled 🔒" at bounding box center [309, 156] width 214 height 26
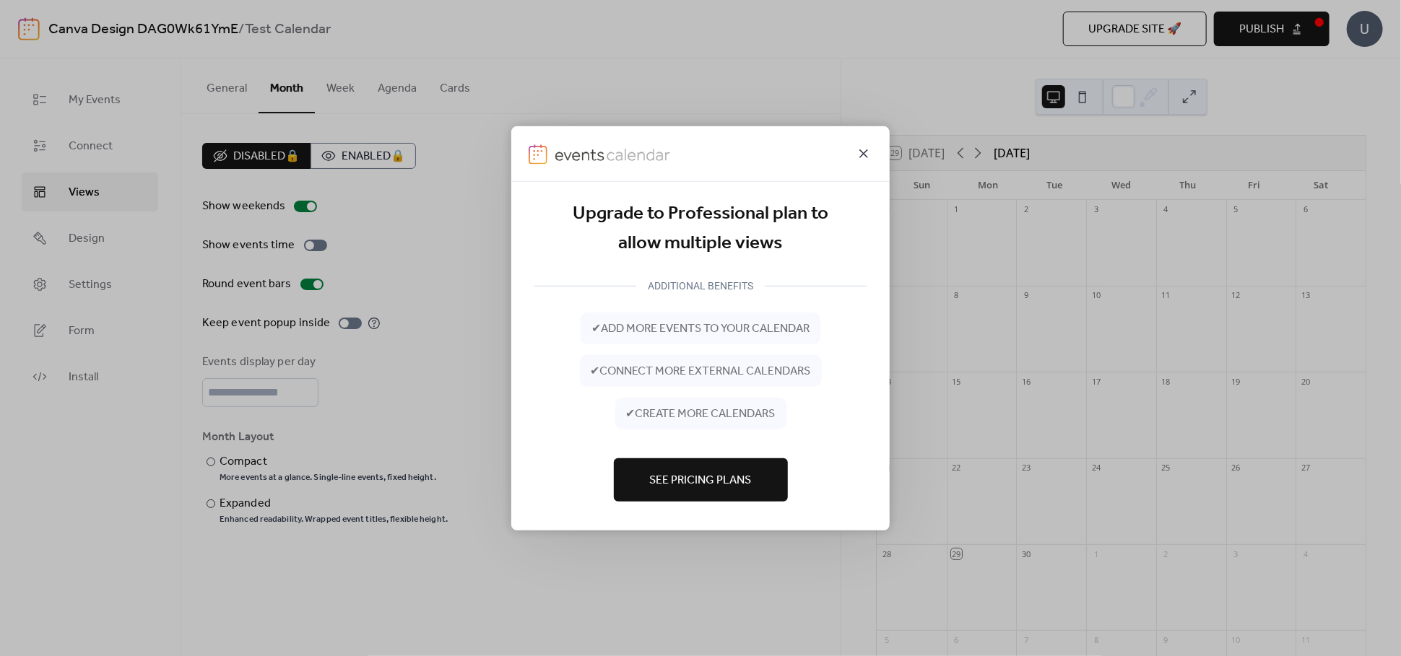
click at [868, 154] on icon at bounding box center [863, 152] width 17 height 17
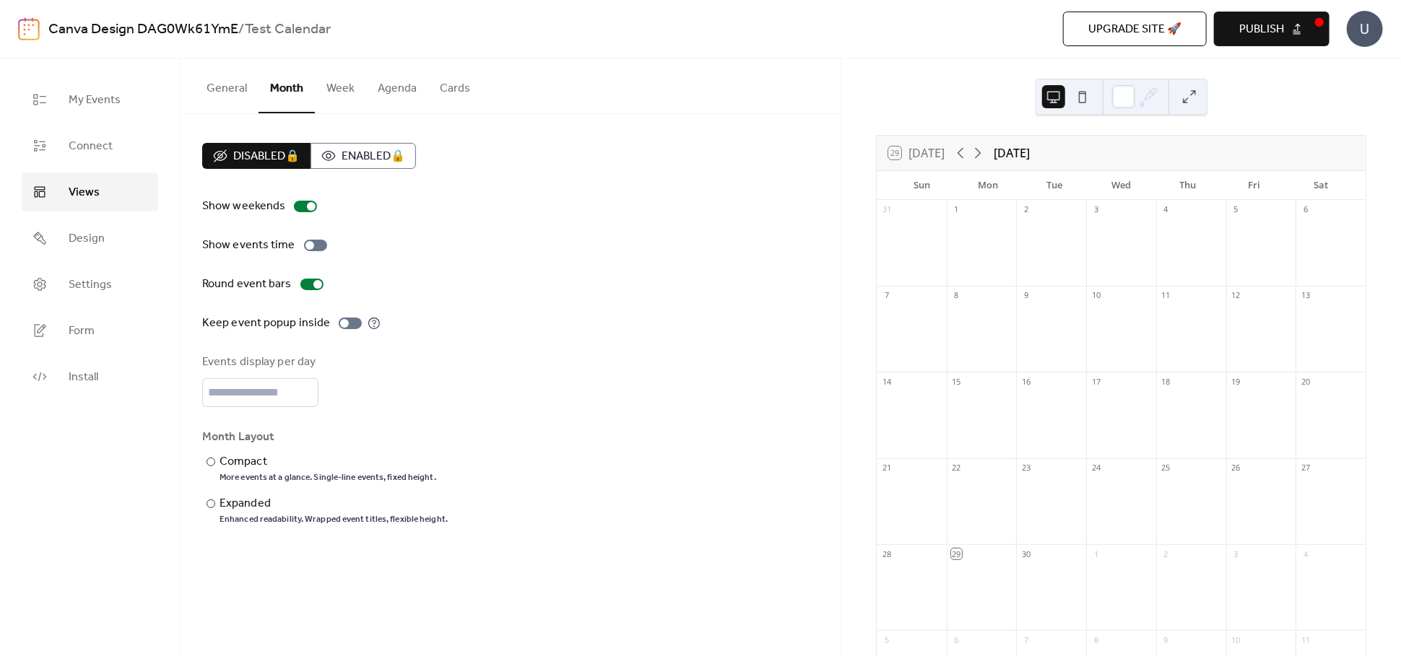
click at [1284, 21] on button "Publish" at bounding box center [1272, 29] width 116 height 35
